Goal: Information Seeking & Learning: Learn about a topic

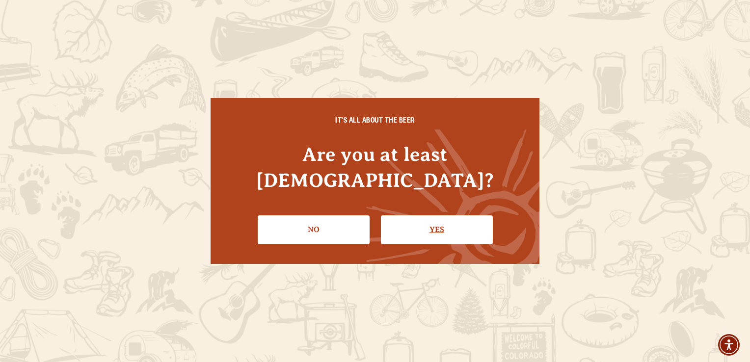
click at [412, 224] on link "Yes" at bounding box center [437, 229] width 112 height 28
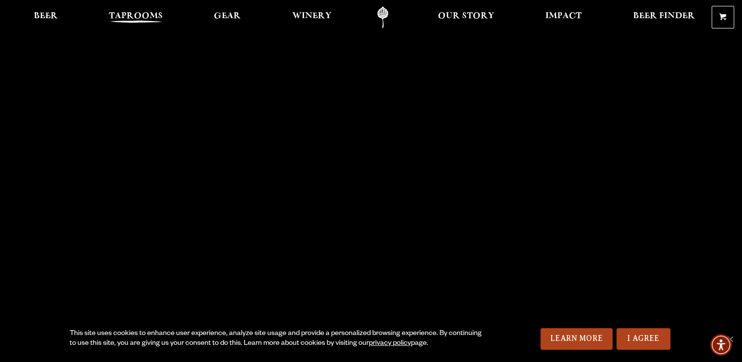
click at [142, 17] on span "Taprooms" at bounding box center [136, 16] width 54 height 8
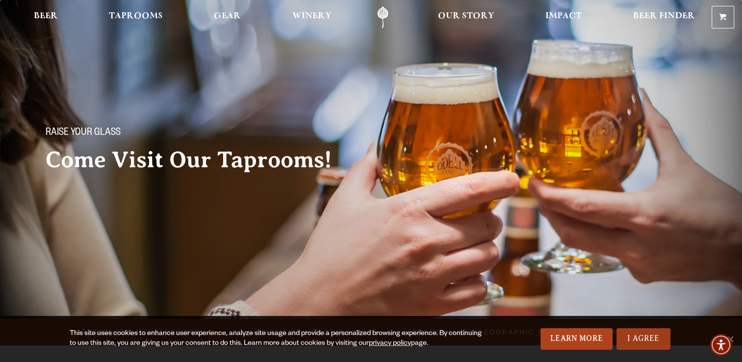
click at [651, 341] on link "I Agree" at bounding box center [644, 339] width 54 height 22
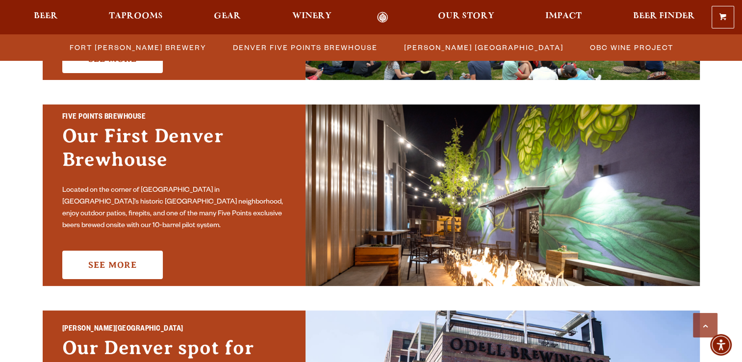
scroll to position [472, 0]
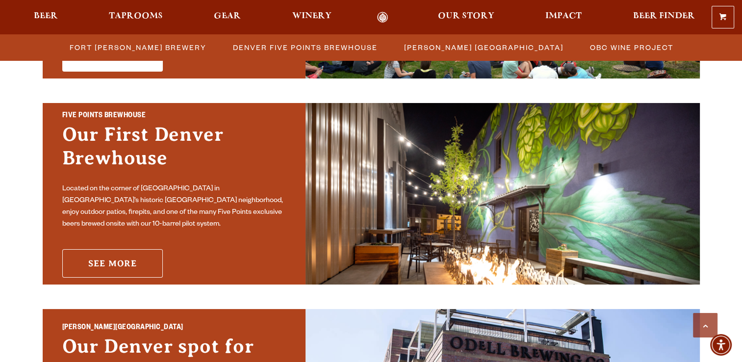
click at [119, 267] on link "See More" at bounding box center [112, 263] width 101 height 28
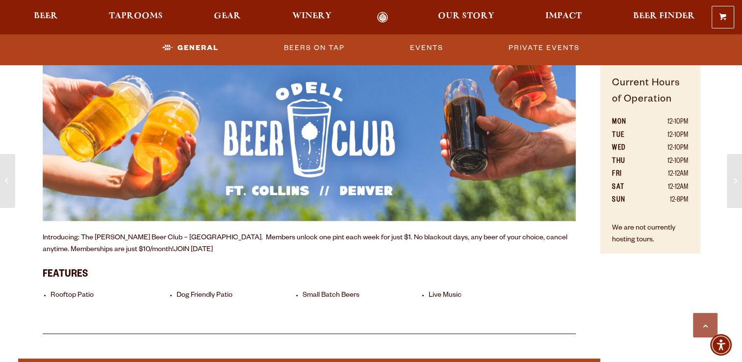
scroll to position [689, 0]
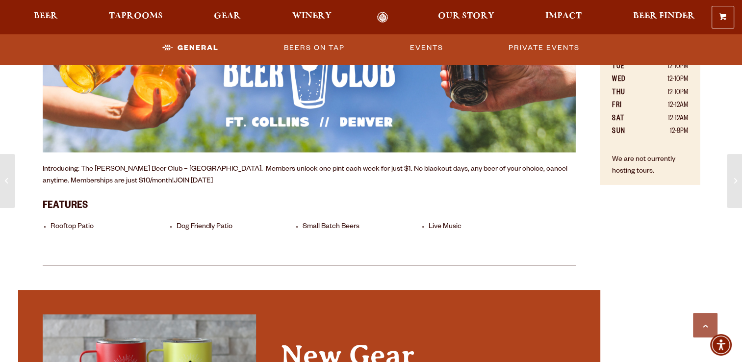
click at [333, 228] on li "Small Batch Beers" at bounding box center [363, 227] width 121 height 9
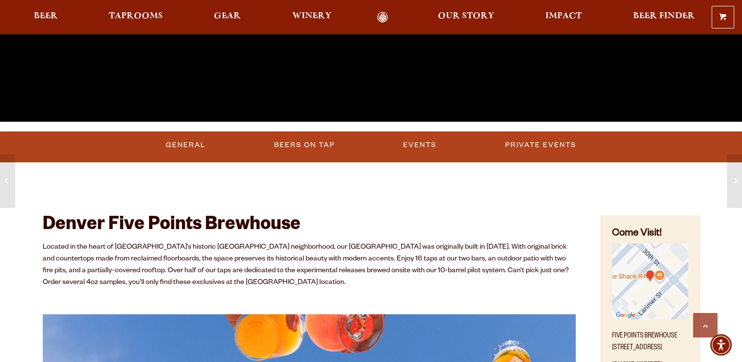
scroll to position [257, 0]
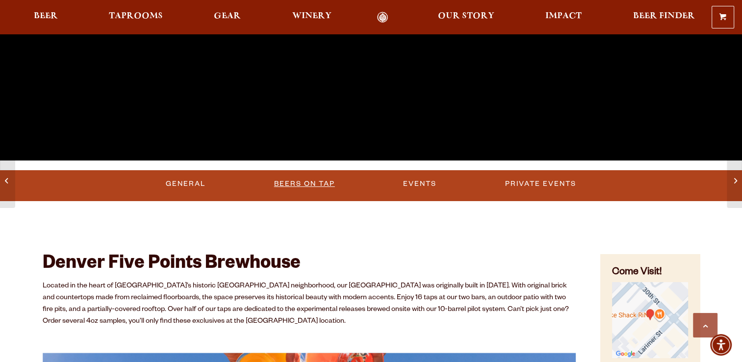
click at [281, 184] on link "Beers on Tap" at bounding box center [304, 184] width 69 height 23
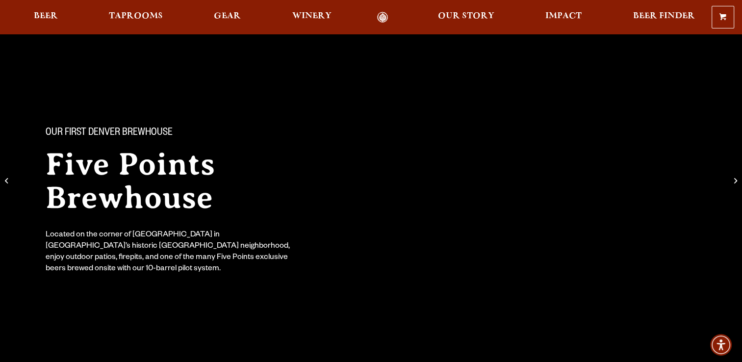
scroll to position [238, 0]
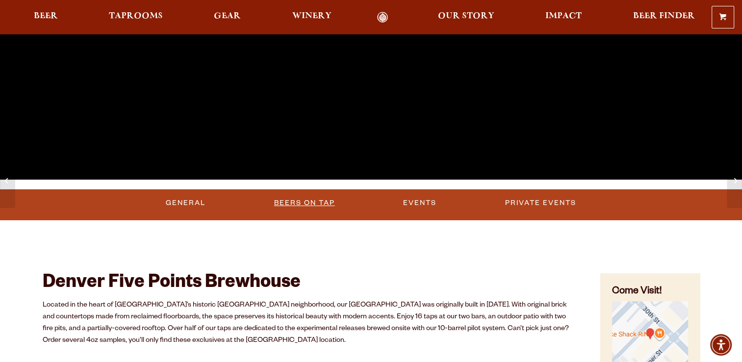
click at [302, 199] on link "Beers on Tap" at bounding box center [304, 203] width 69 height 23
click at [192, 199] on link "General" at bounding box center [182, 203] width 48 height 23
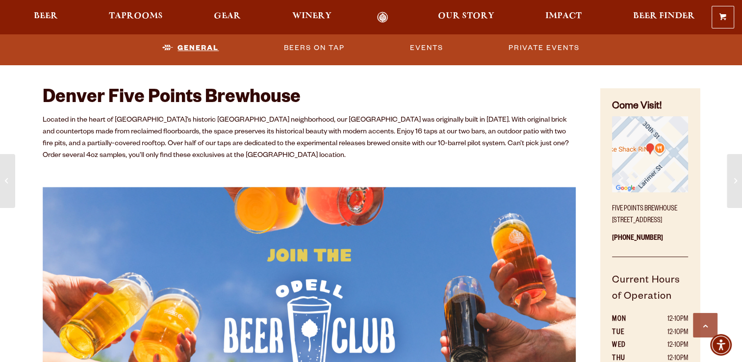
scroll to position [424, 0]
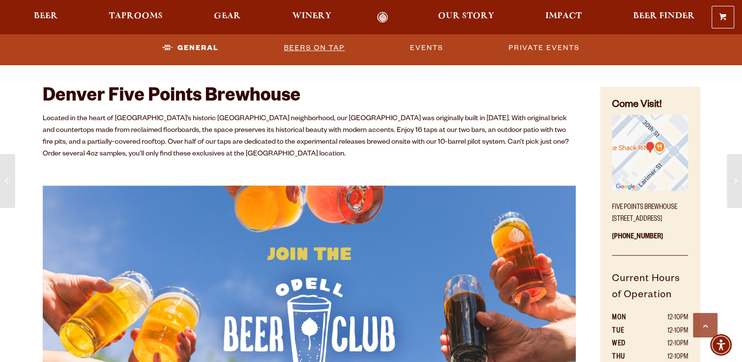
click at [324, 48] on link "Beers on Tap" at bounding box center [314, 48] width 69 height 23
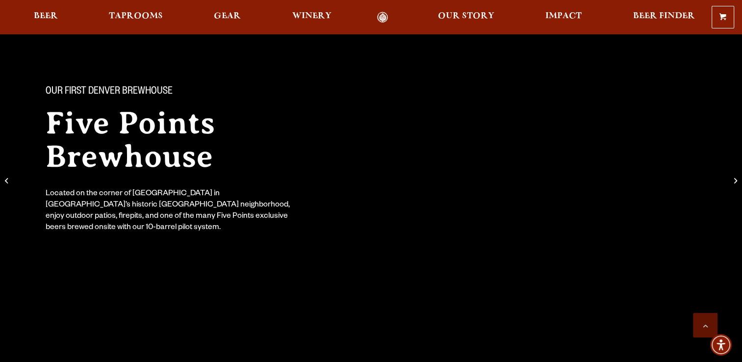
scroll to position [0, 0]
